Goal: Task Accomplishment & Management: Manage account settings

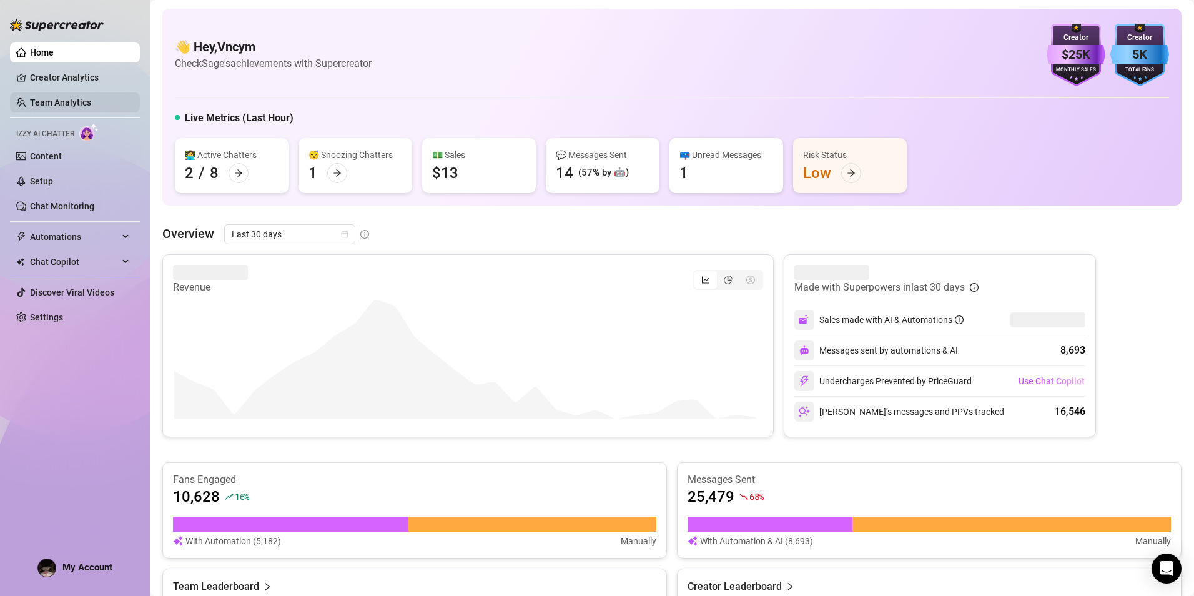
click at [77, 100] on link "Team Analytics" at bounding box center [60, 102] width 61 height 10
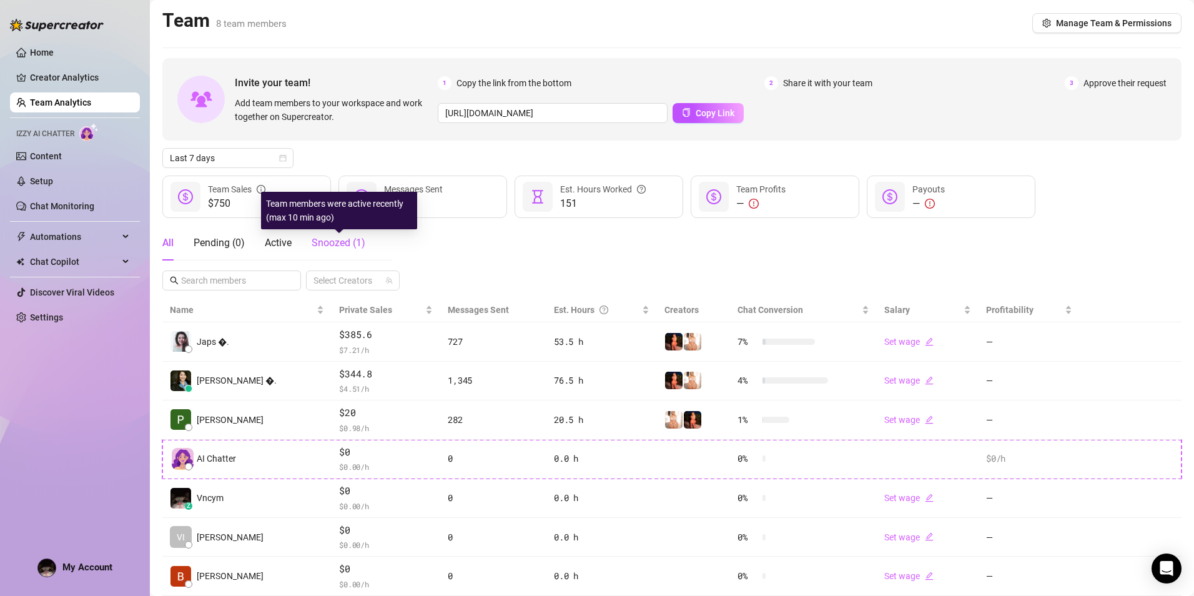
click at [333, 247] on span "Snoozed ( 1 )" at bounding box center [339, 243] width 54 height 12
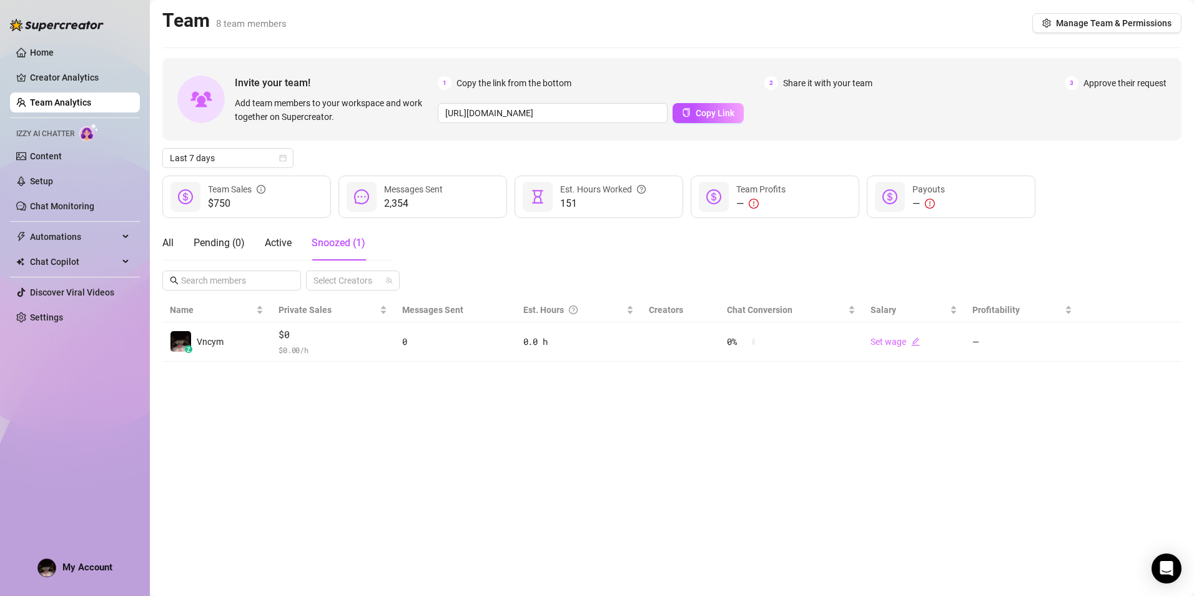
click at [182, 239] on div "All Pending ( 0 ) Active Snoozed ( 1 )" at bounding box center [263, 242] width 203 height 35
click at [170, 242] on div "All" at bounding box center [167, 242] width 11 height 15
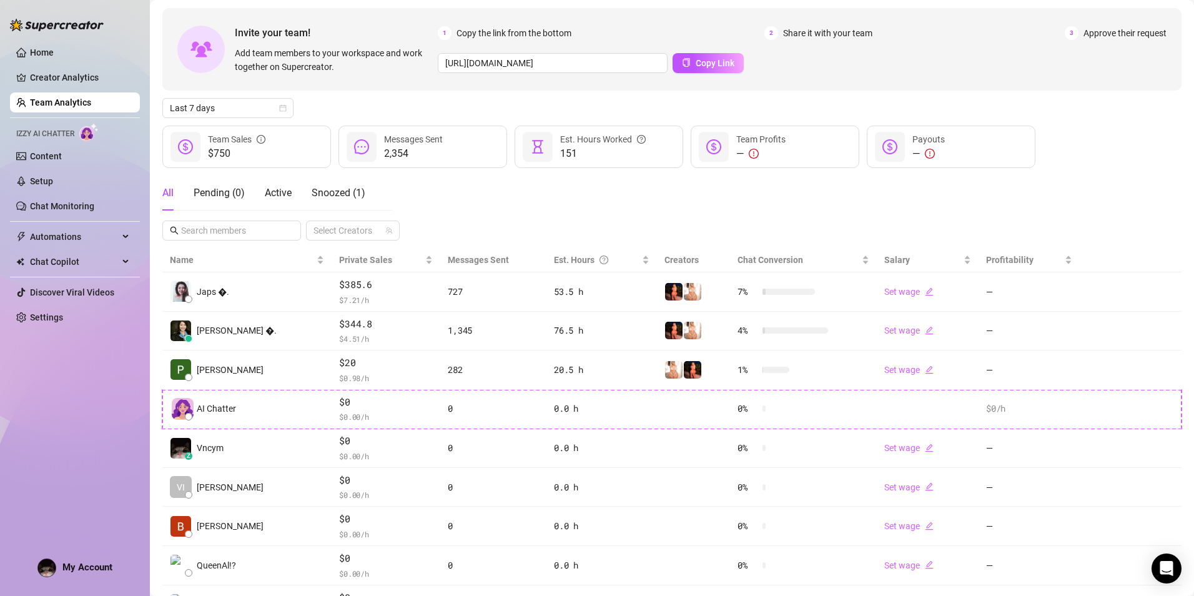
scroll to position [116, 0]
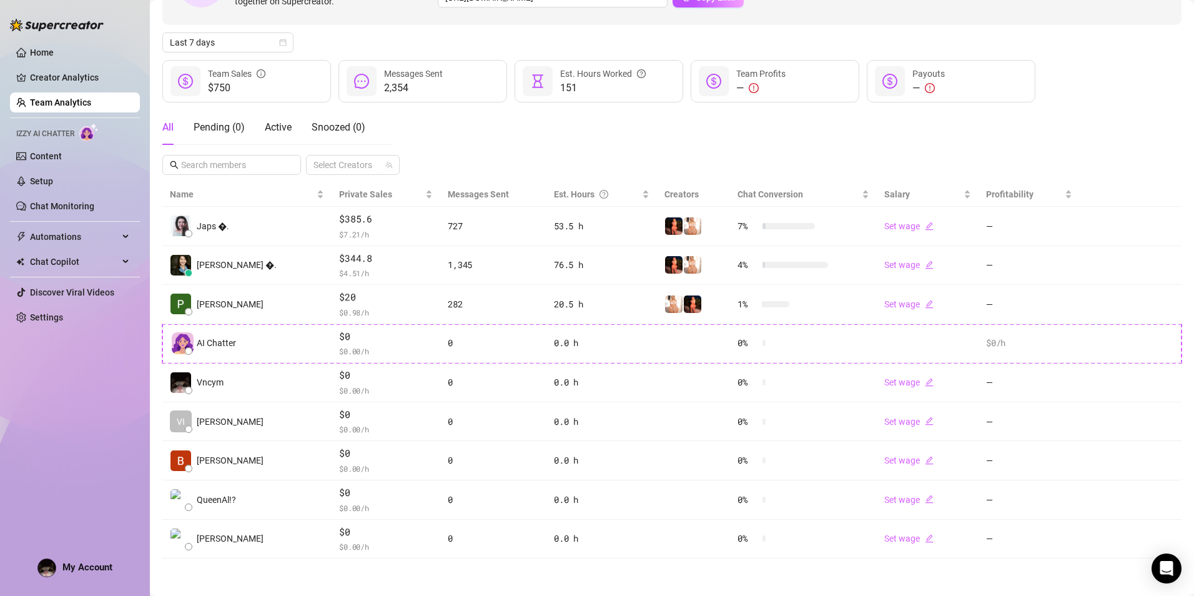
click at [660, 138] on div "All Pending ( 0 ) Active Snoozed ( 0 ) Select Creators" at bounding box center [671, 142] width 1019 height 65
click at [663, 138] on div "All Pending ( 0 ) Active Snoozed ( 0 ) Select Creators" at bounding box center [671, 142] width 1019 height 65
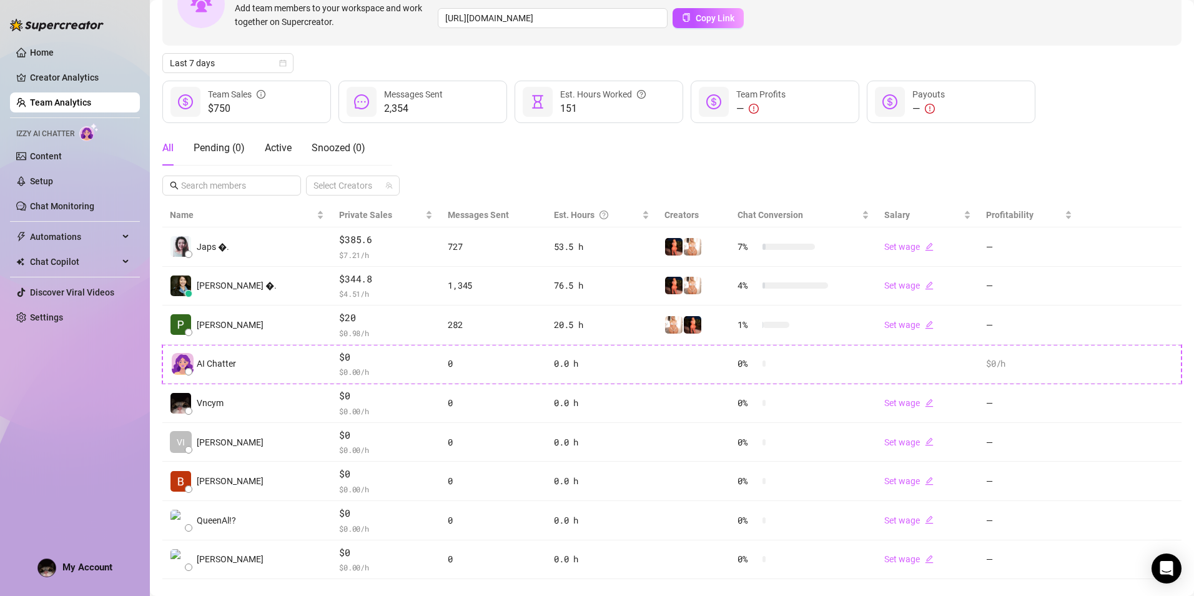
scroll to position [53, 0]
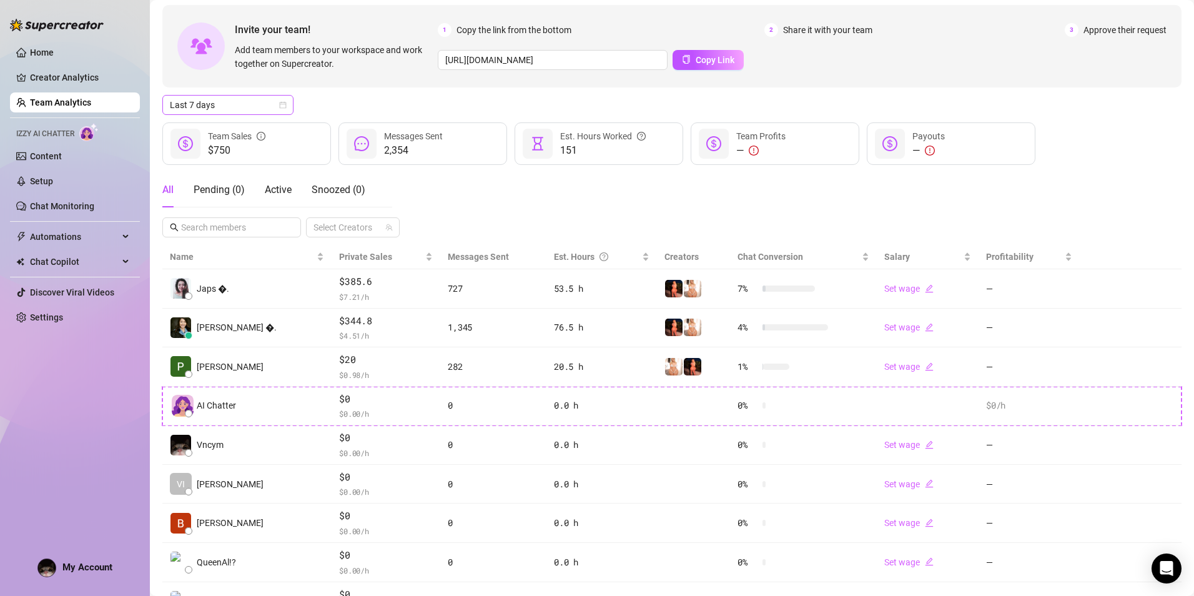
click at [223, 104] on span "Last 7 days" at bounding box center [228, 105] width 116 height 19
click at [233, 170] on div "Last 30 days" at bounding box center [227, 170] width 111 height 14
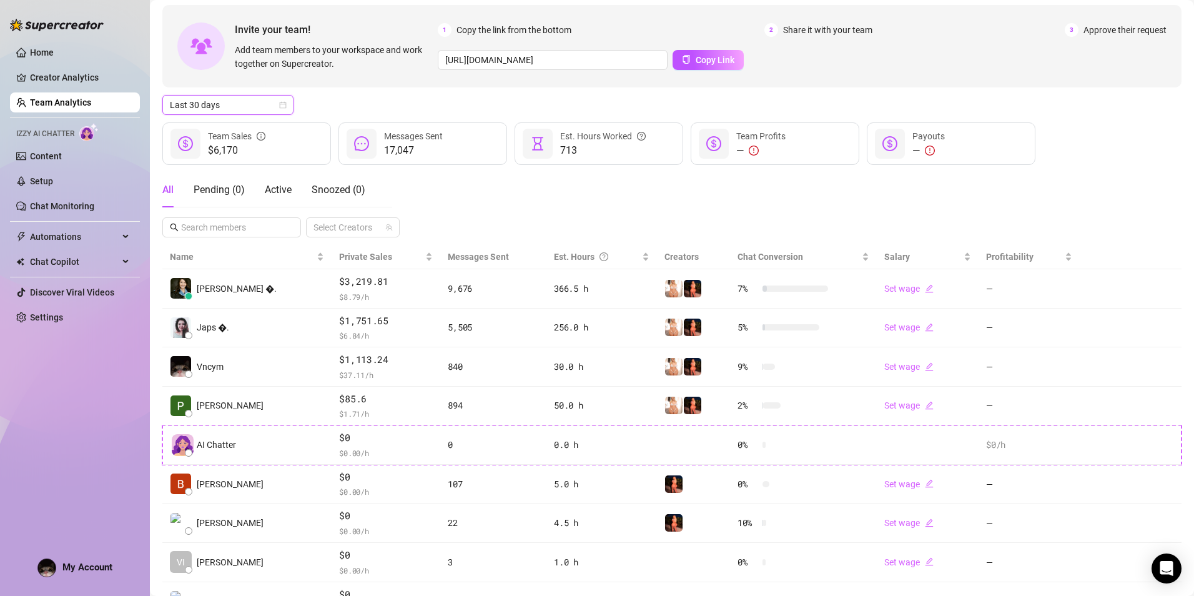
click at [252, 107] on span "Last 30 days" at bounding box center [228, 105] width 116 height 19
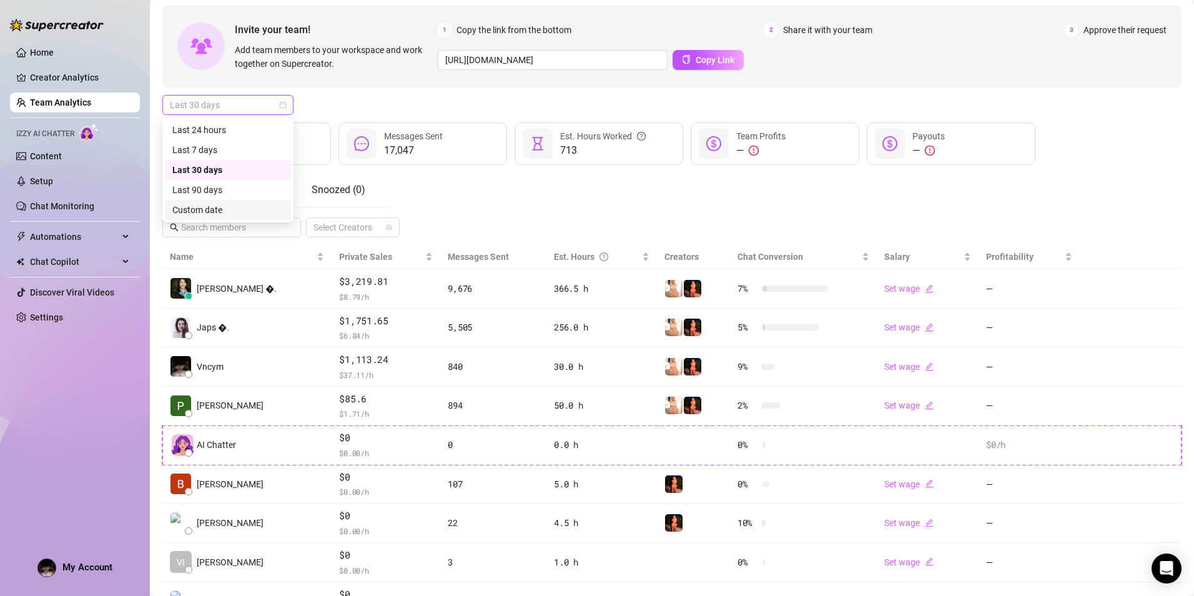
click at [243, 206] on div "Custom date" at bounding box center [227, 210] width 111 height 14
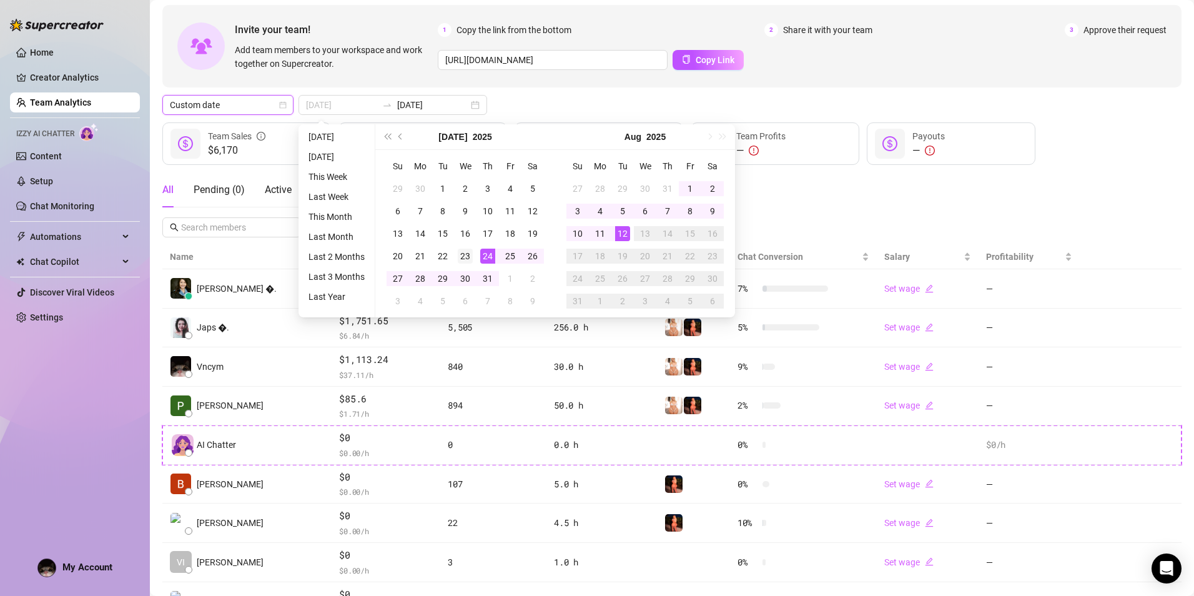
type input "[DATE]"
click at [470, 255] on div "23" at bounding box center [465, 256] width 15 height 15
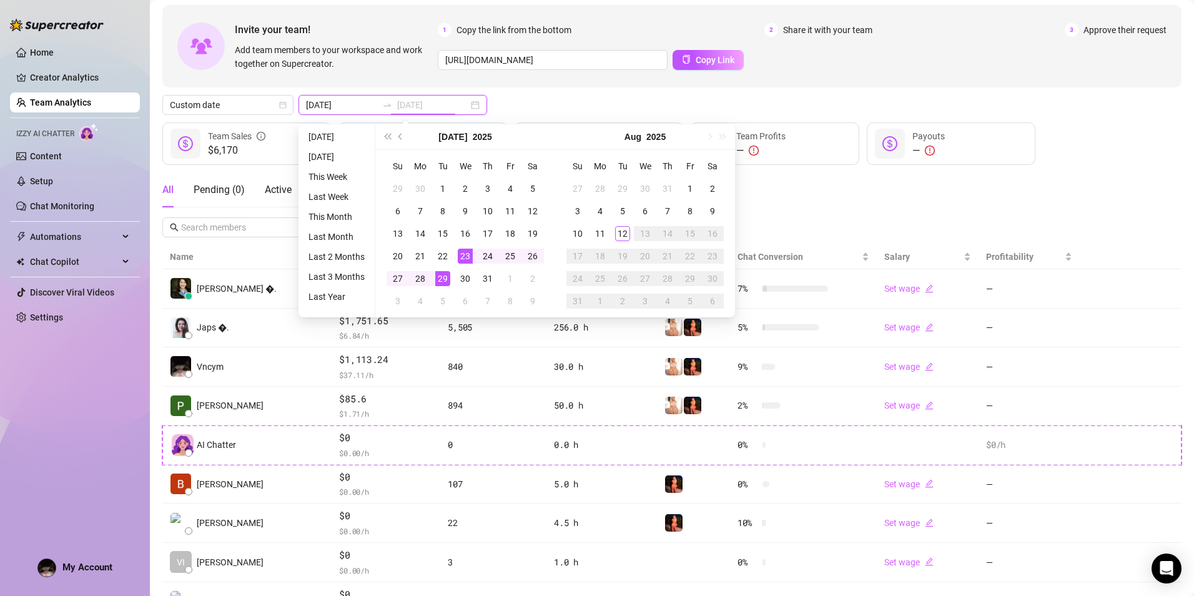
type input "[DATE]"
click at [440, 277] on div "29" at bounding box center [442, 278] width 15 height 15
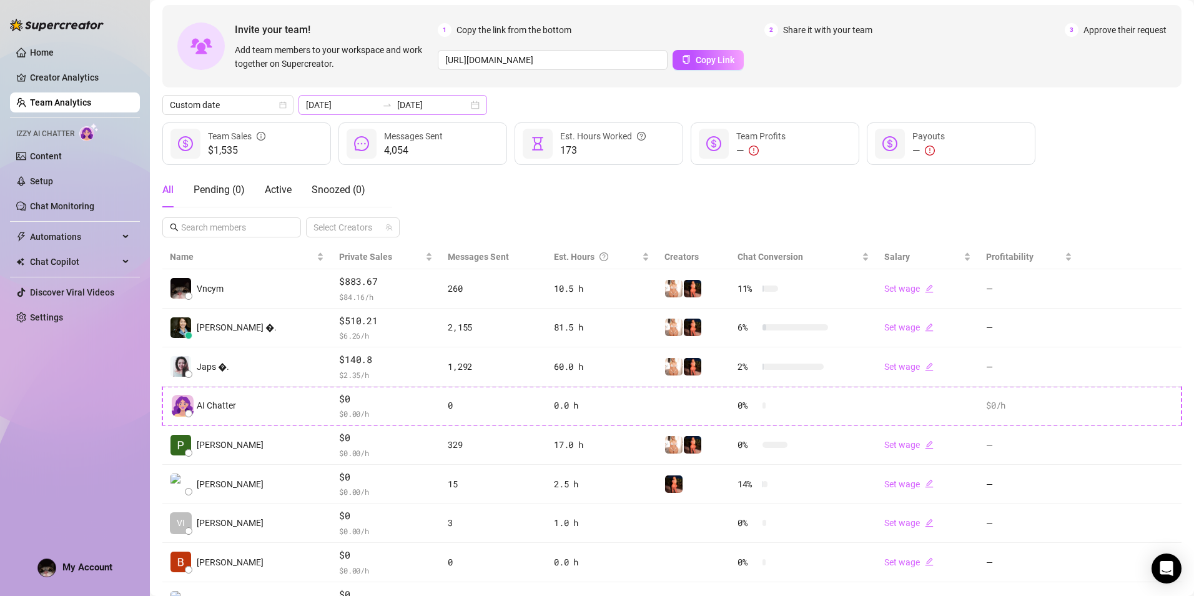
click at [377, 106] on div at bounding box center [387, 105] width 20 height 10
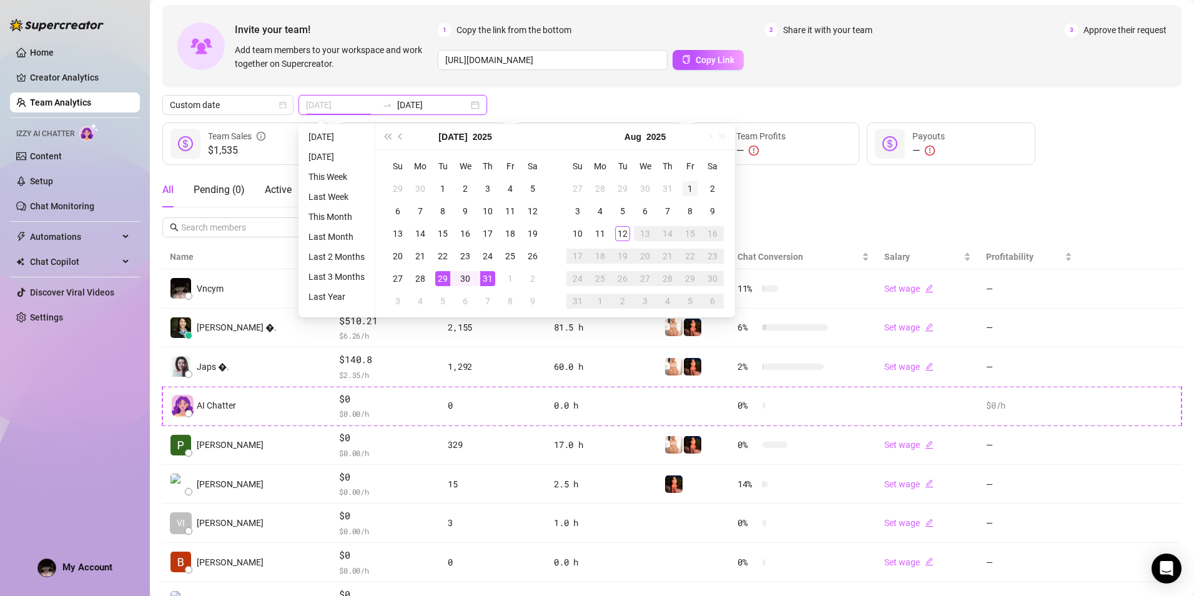
type input "[DATE]"
drag, startPoint x: 688, startPoint y: 185, endPoint x: 674, endPoint y: 195, distance: 16.5
click at [688, 187] on div "1" at bounding box center [690, 188] width 15 height 15
type input "[DATE]"
click at [665, 213] on div "7" at bounding box center [667, 211] width 15 height 15
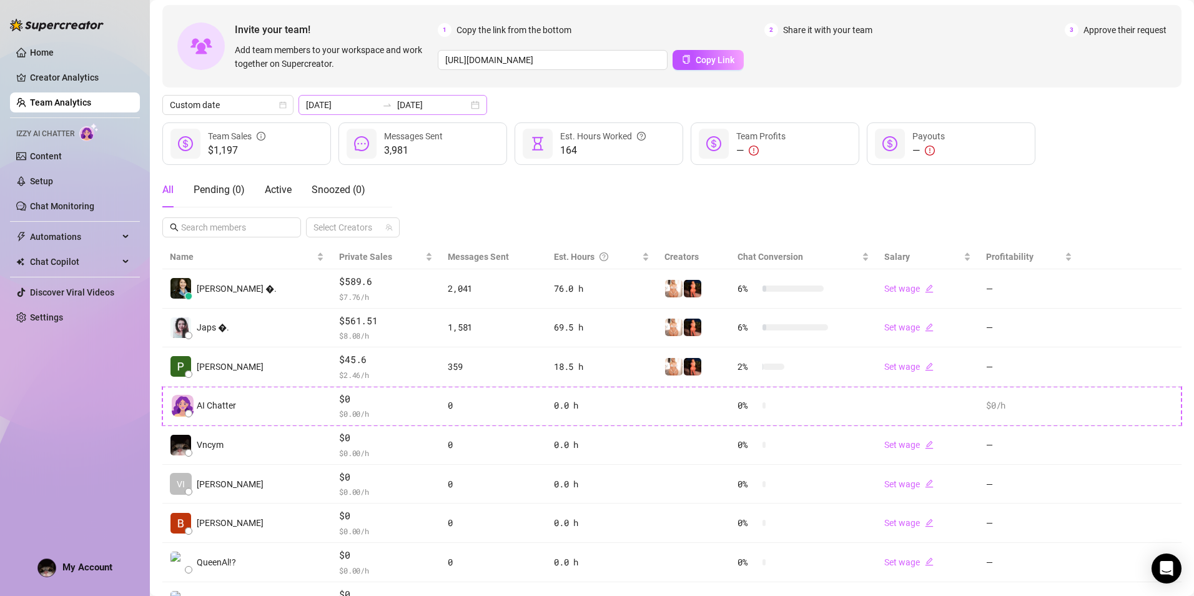
click at [375, 99] on div "[DATE] [DATE]" at bounding box center [393, 105] width 189 height 20
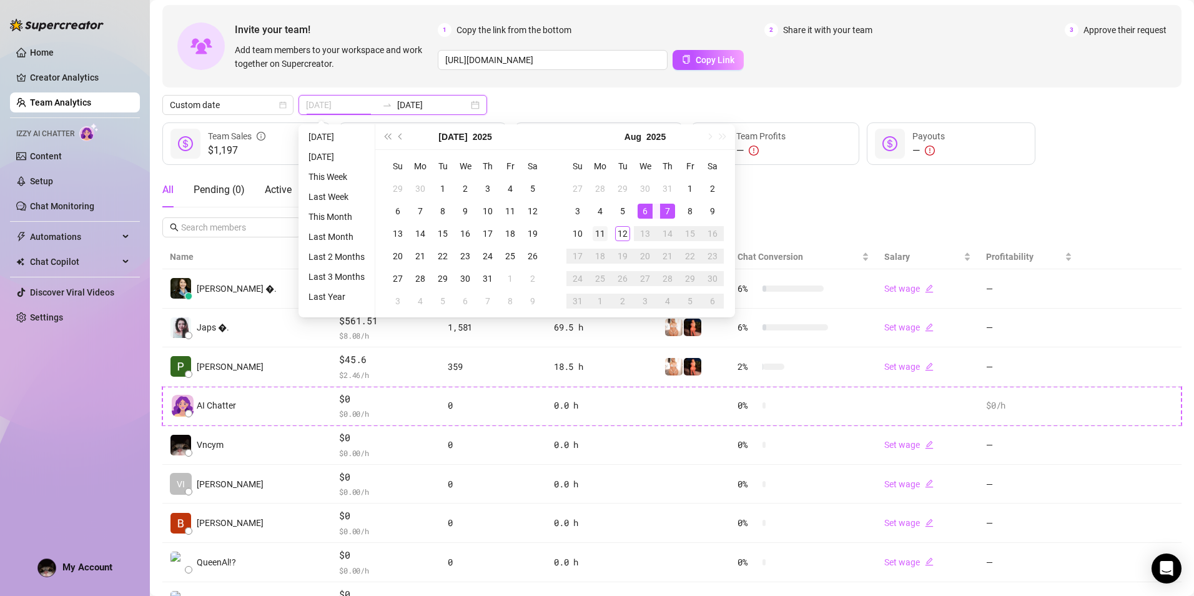
type input "[DATE]"
click at [609, 234] on td "11" at bounding box center [600, 233] width 22 height 22
type input "[DATE]"
click at [630, 209] on div "5" at bounding box center [622, 211] width 15 height 15
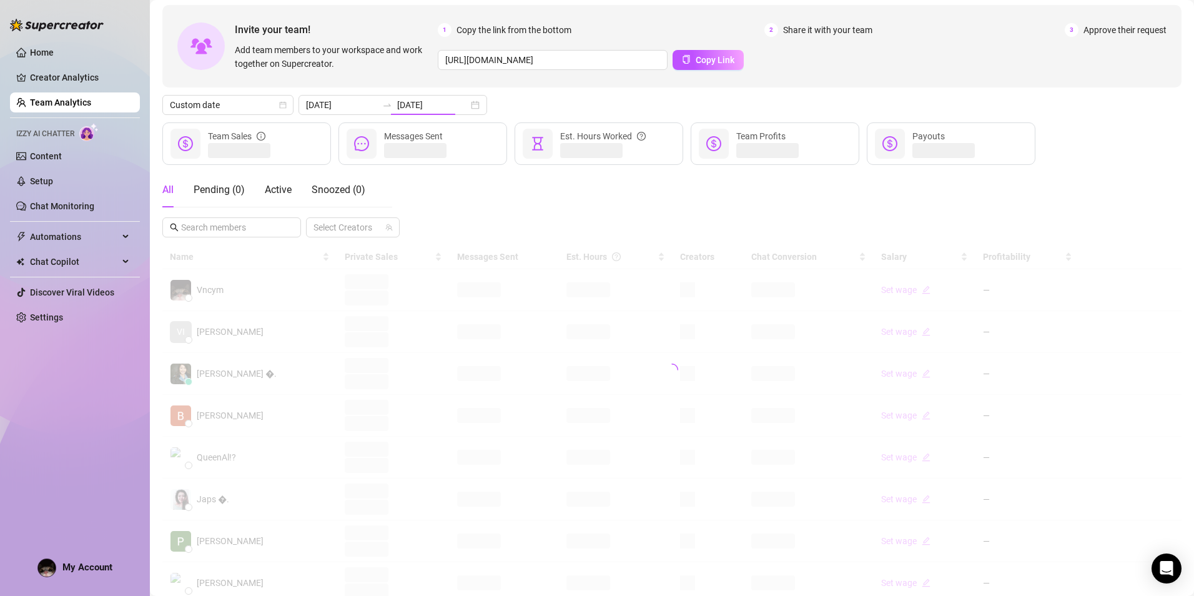
type input "[DATE]"
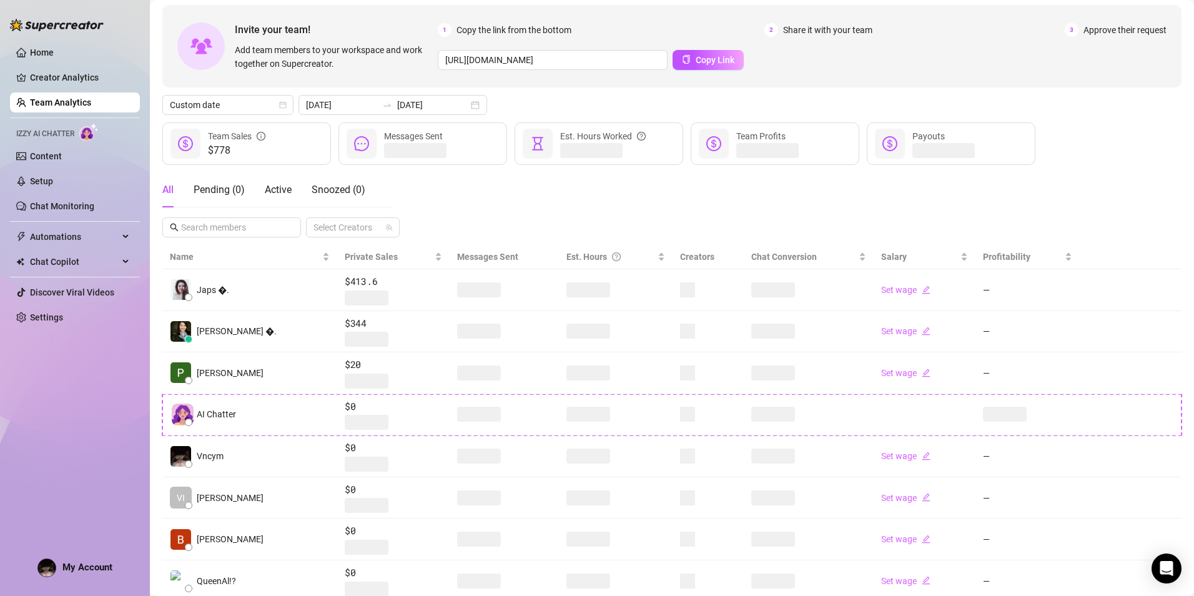
click at [595, 209] on div "All Pending ( 0 ) Active Snoozed ( 0 ) Select Creators" at bounding box center [671, 204] width 1019 height 65
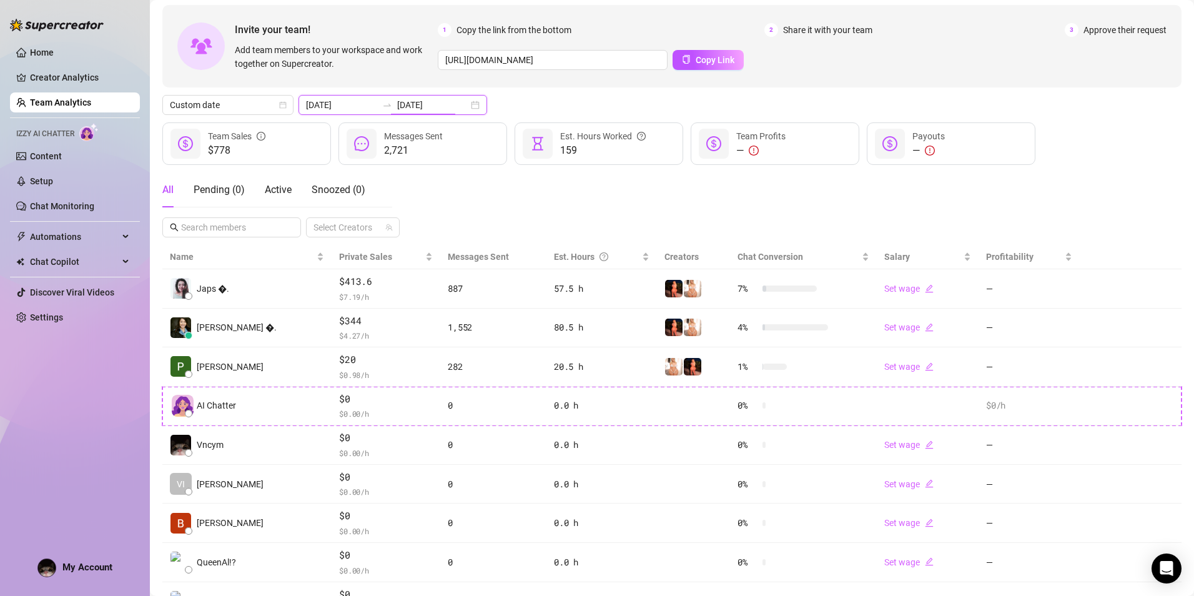
click at [400, 100] on input "[DATE]" at bounding box center [432, 105] width 71 height 14
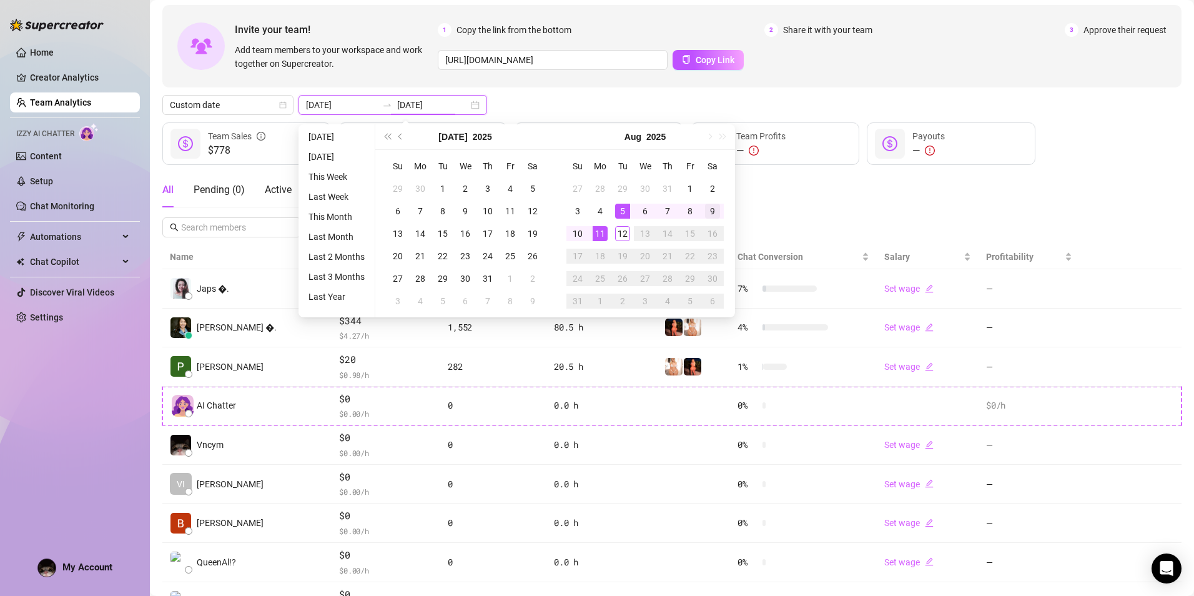
type input "[DATE]"
click at [710, 215] on div "9" at bounding box center [712, 211] width 15 height 15
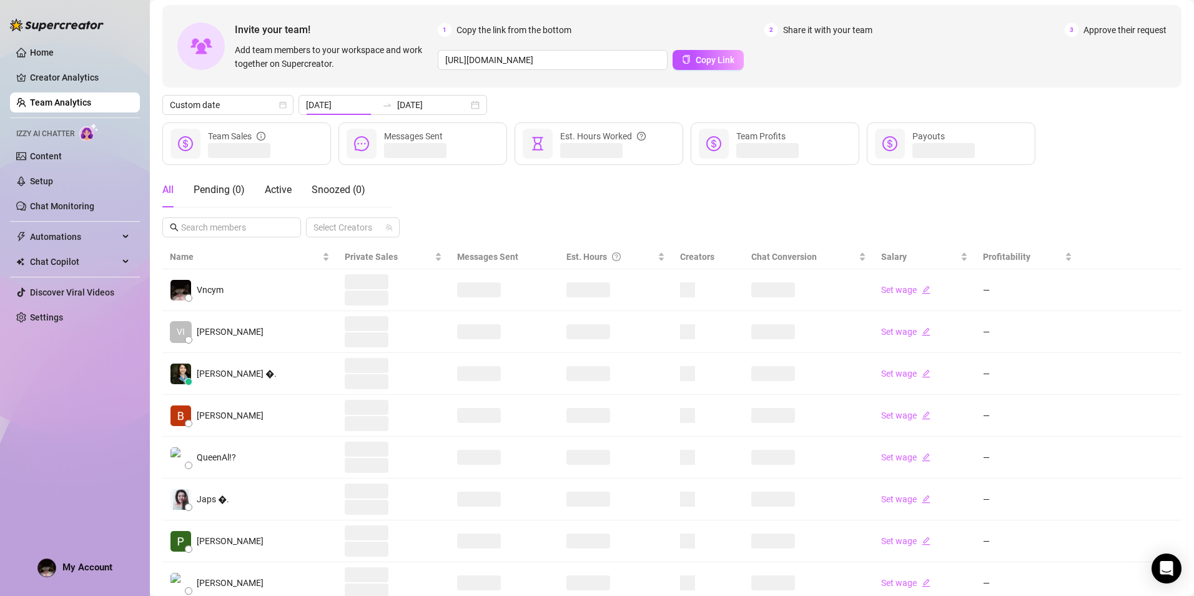
type input "[DATE]"
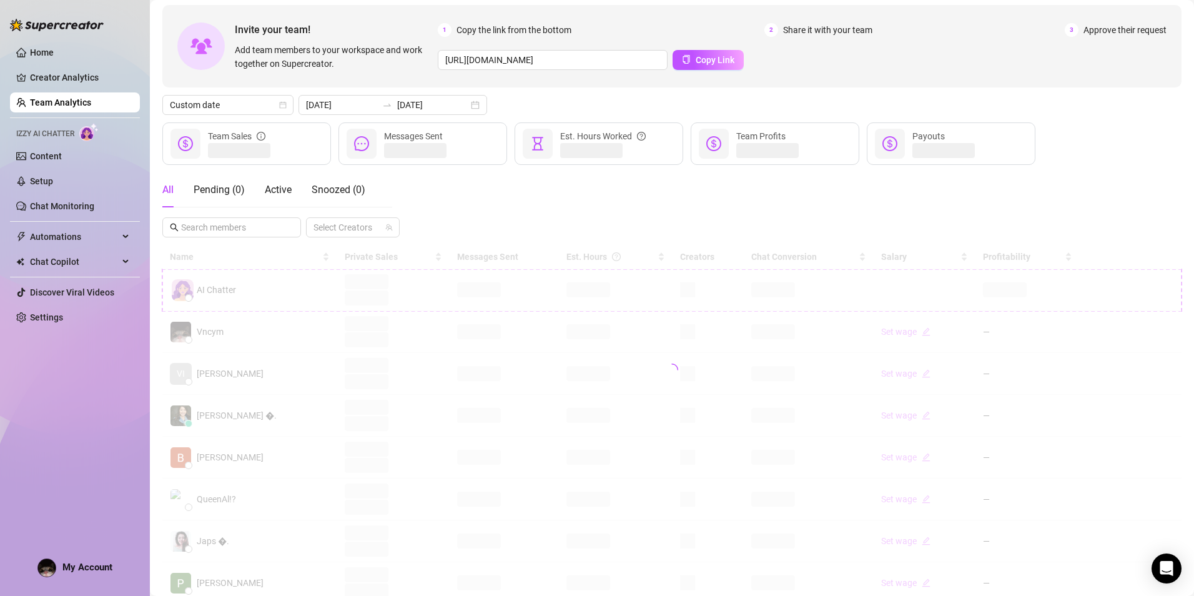
drag, startPoint x: 710, startPoint y: 215, endPoint x: 613, endPoint y: 189, distance: 101.1
click at [613, 189] on div "All Pending ( 0 ) Active Snoozed ( 0 ) Select Creators" at bounding box center [671, 204] width 1019 height 65
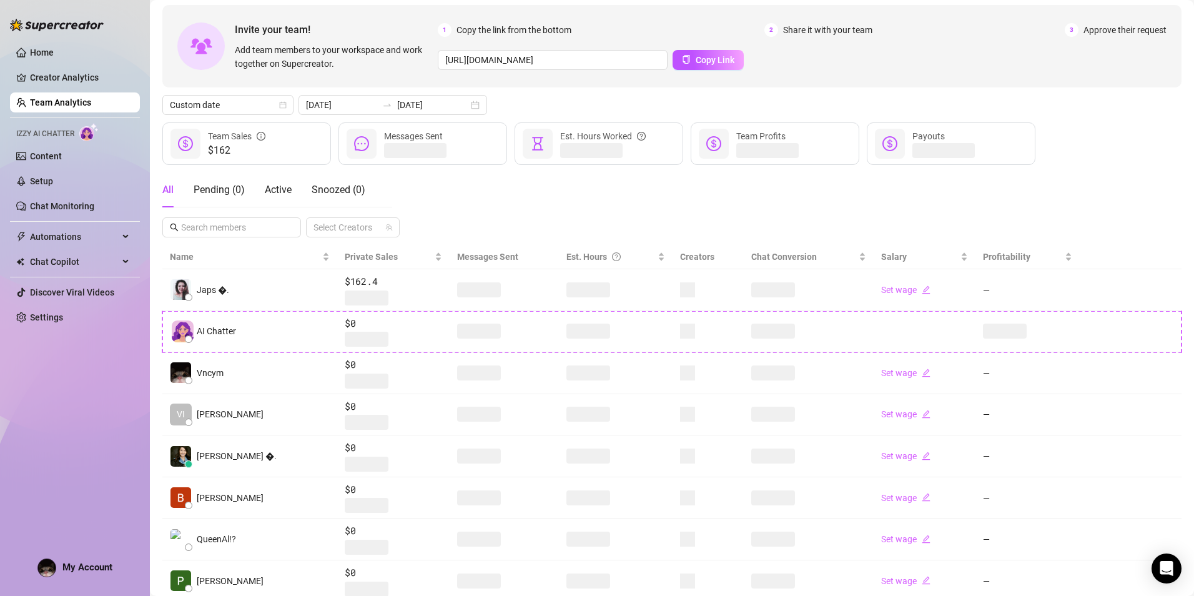
click at [613, 189] on div "All Pending ( 0 ) Active Snoozed ( 0 ) Select Creators" at bounding box center [671, 204] width 1019 height 65
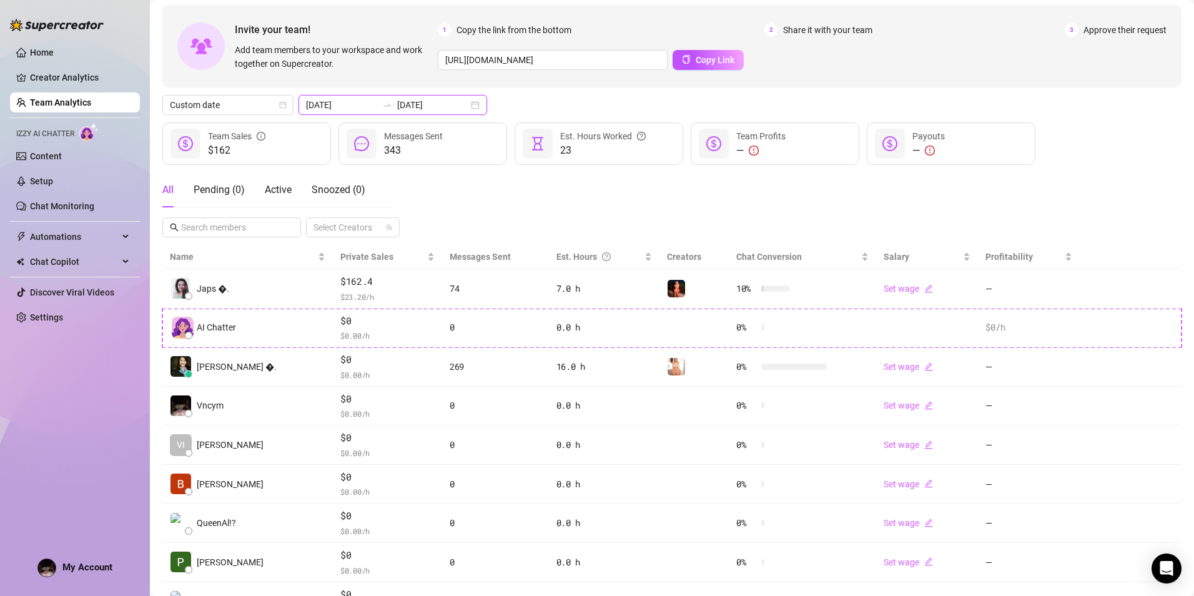
click at [400, 107] on input "[DATE]" at bounding box center [432, 105] width 71 height 14
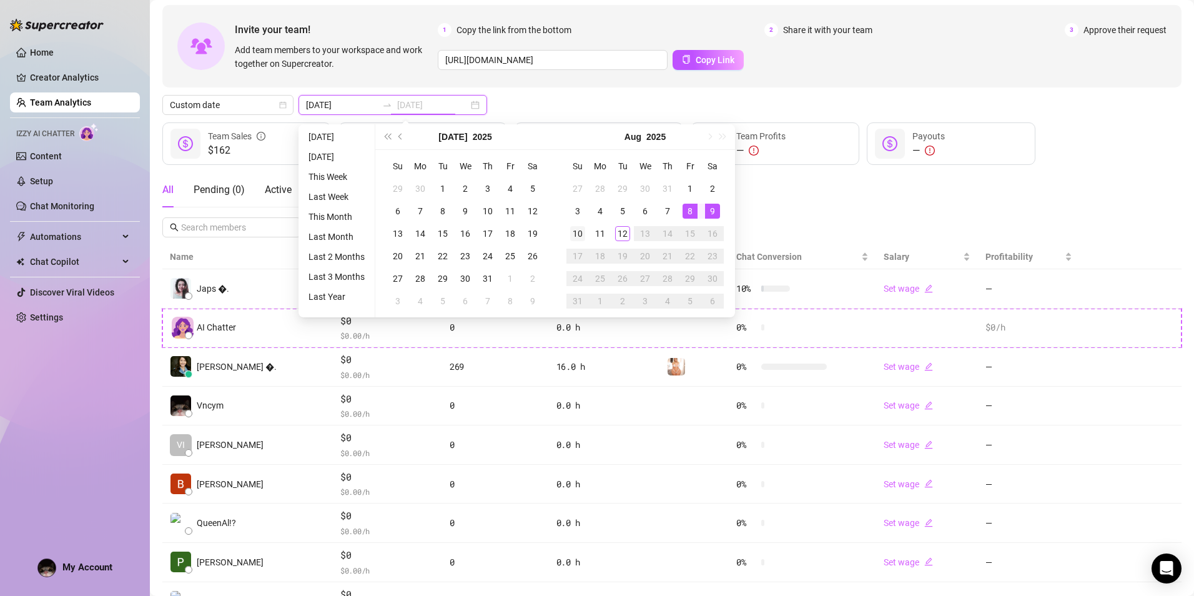
type input "[DATE]"
click at [581, 232] on div "10" at bounding box center [577, 233] width 15 height 15
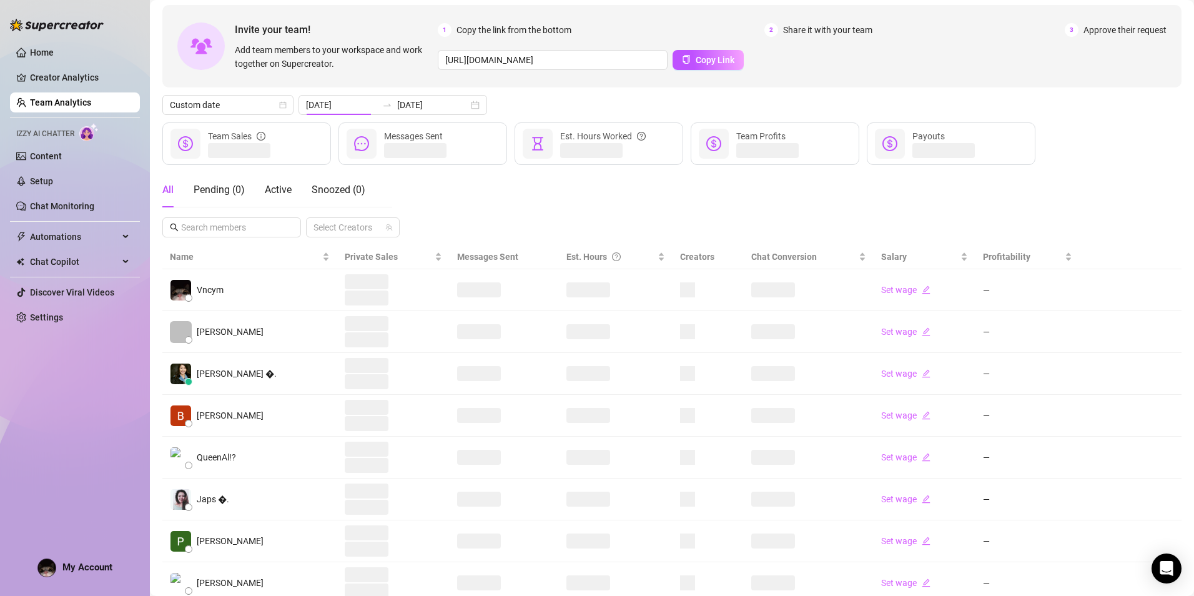
type input "[DATE]"
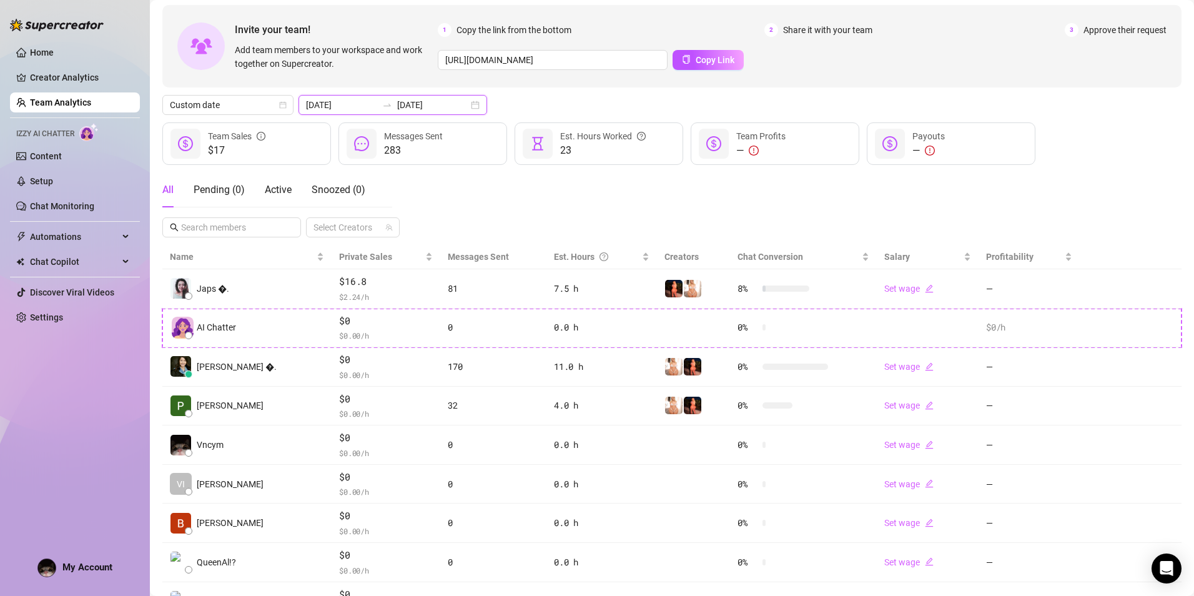
click at [397, 108] on input "[DATE]" at bounding box center [432, 105] width 71 height 14
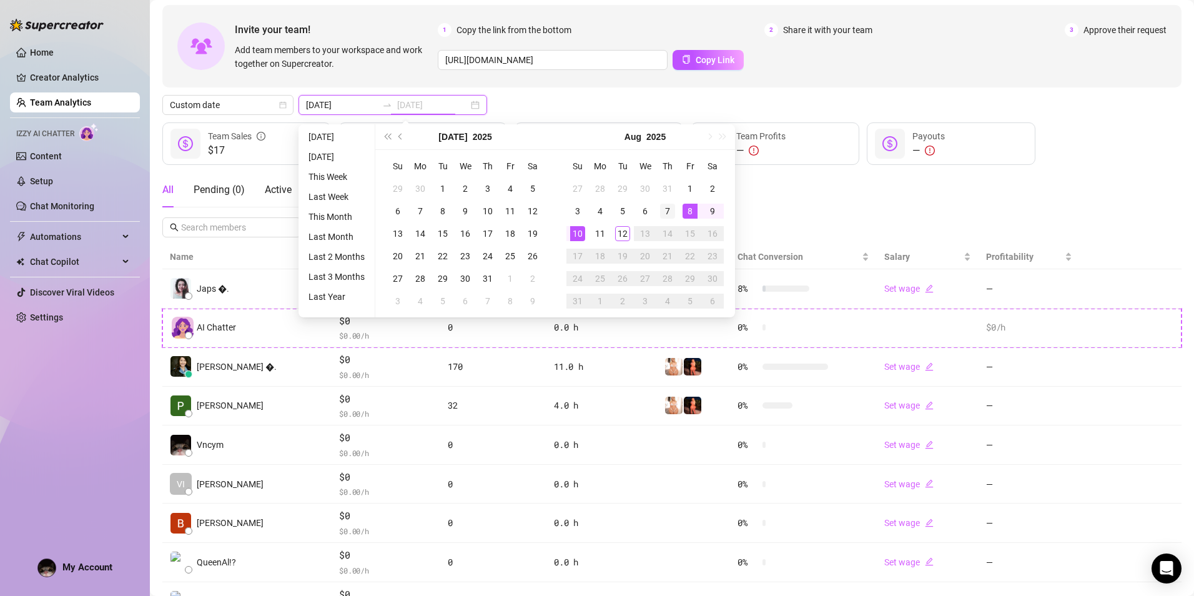
type input "[DATE]"
click at [668, 209] on div "7" at bounding box center [667, 211] width 15 height 15
type input "[DATE]"
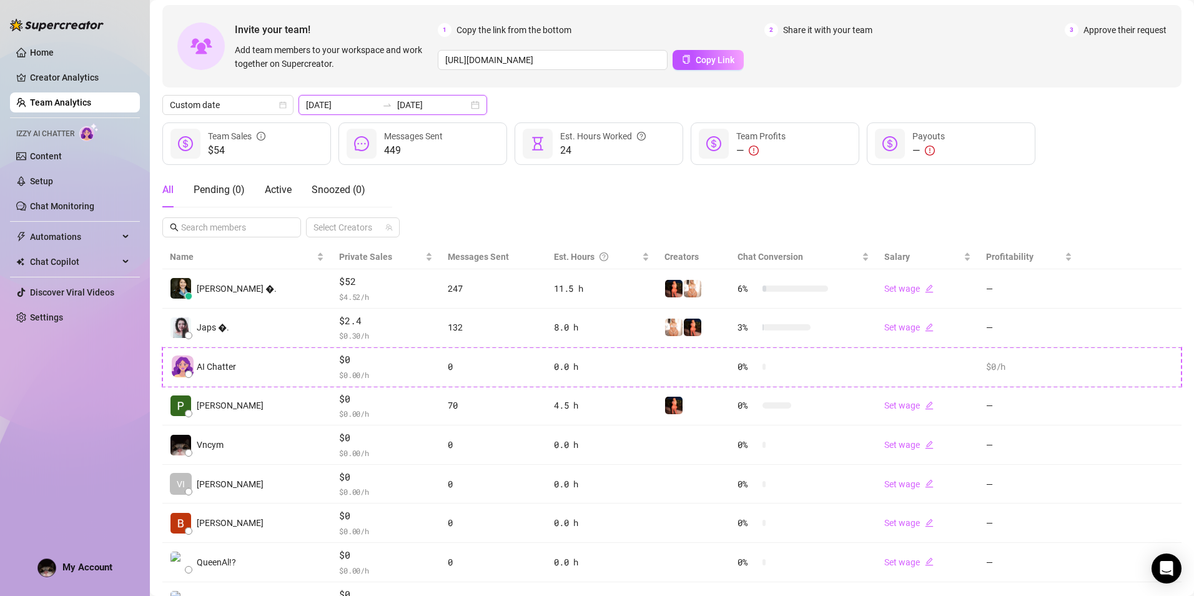
click at [422, 110] on input "[DATE]" at bounding box center [432, 105] width 71 height 14
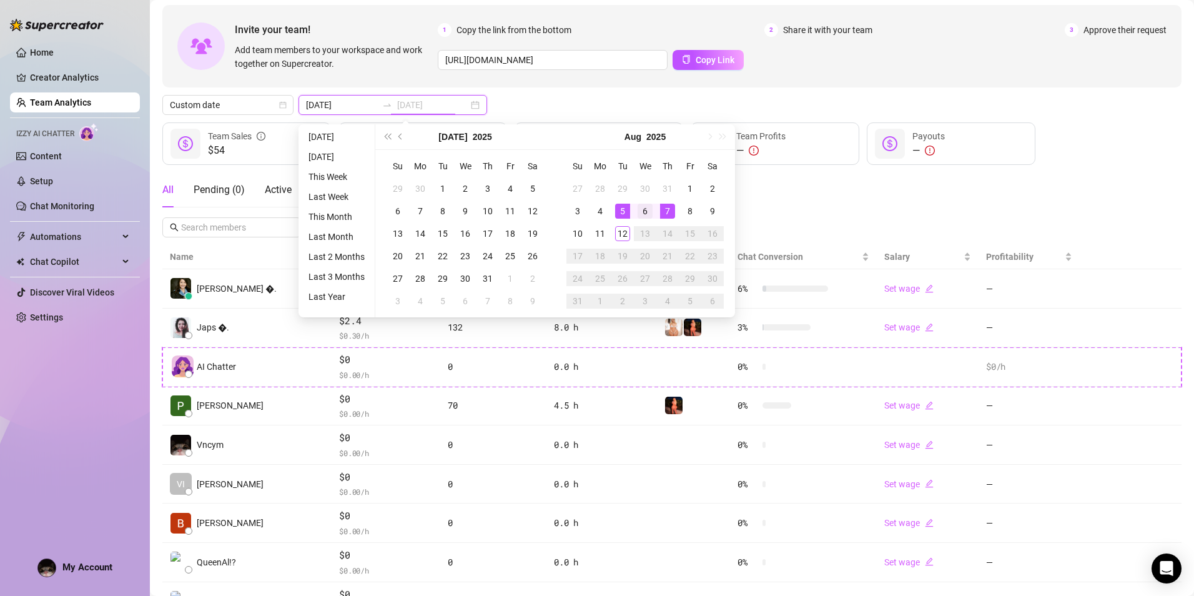
type input "[DATE]"
click at [640, 210] on div "6" at bounding box center [645, 211] width 15 height 15
type input "[DATE]"
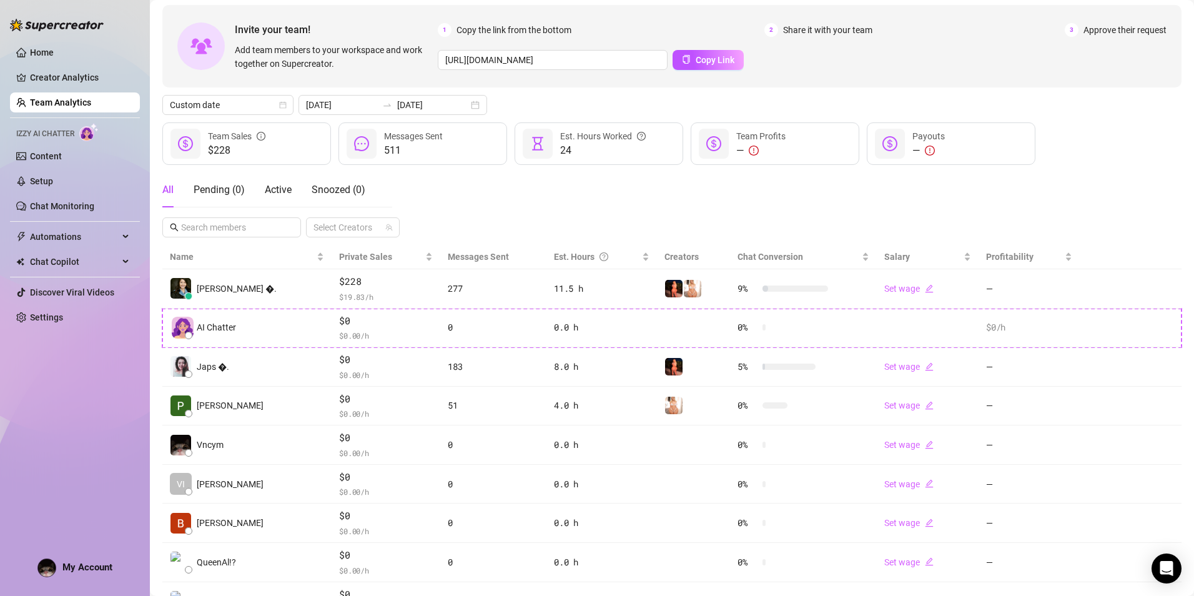
drag, startPoint x: 640, startPoint y: 210, endPoint x: 548, endPoint y: 197, distance: 92.2
click at [548, 197] on div "All Pending ( 0 ) Active Snoozed ( 0 ) Select Creators" at bounding box center [671, 204] width 1019 height 65
